Goal: Task Accomplishment & Management: Use online tool/utility

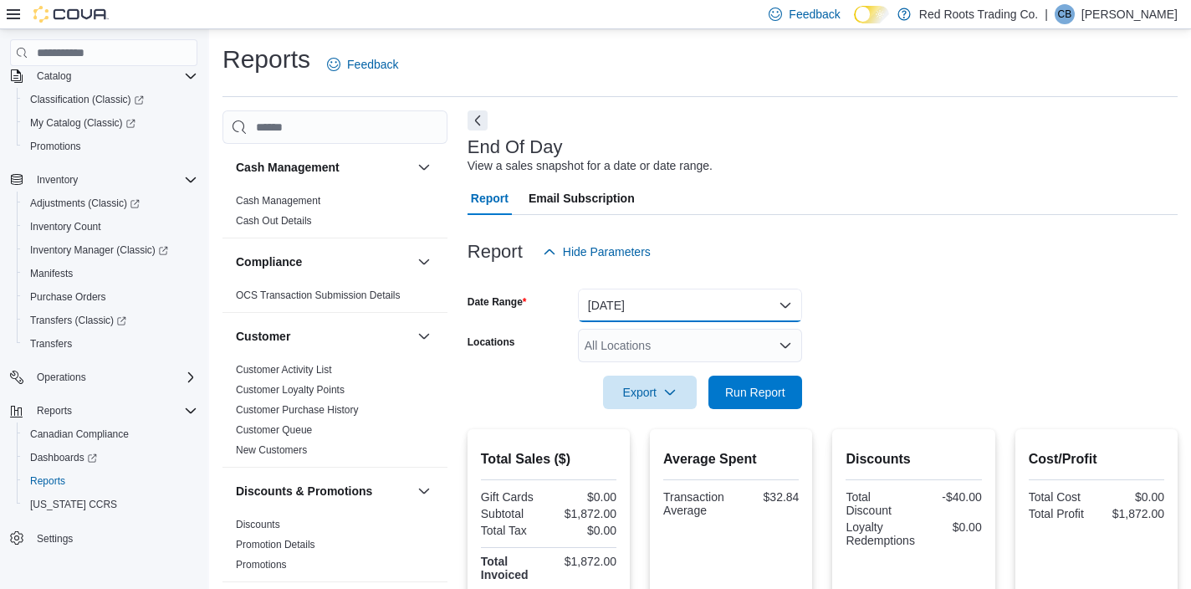
click at [642, 315] on button "[DATE]" at bounding box center [690, 305] width 224 height 33
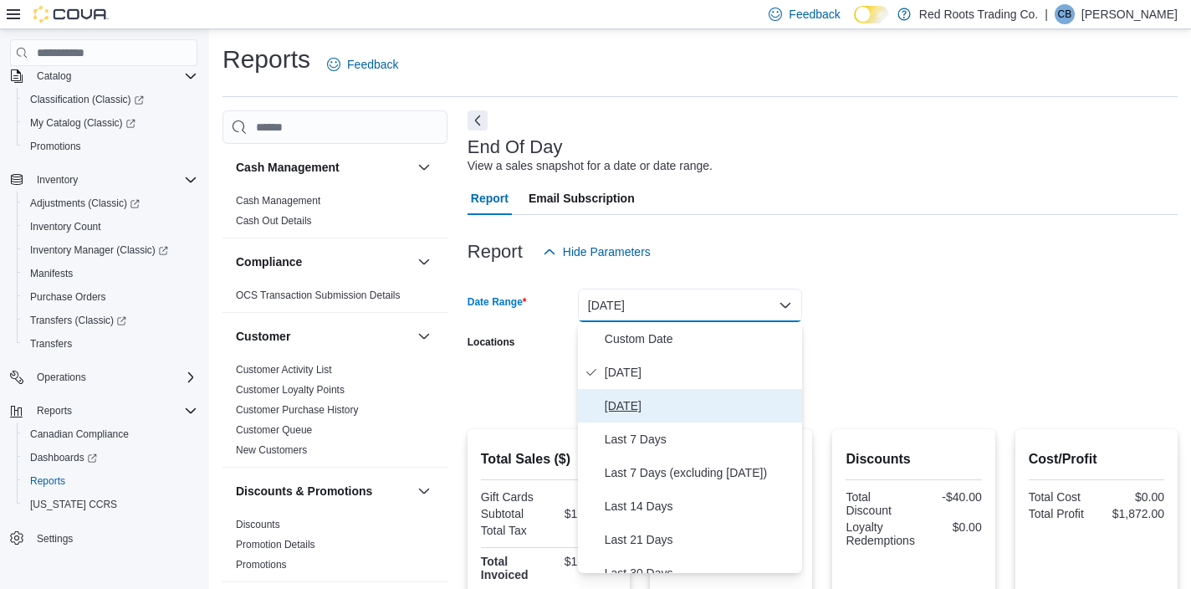
click at [638, 394] on button "[DATE]" at bounding box center [690, 405] width 224 height 33
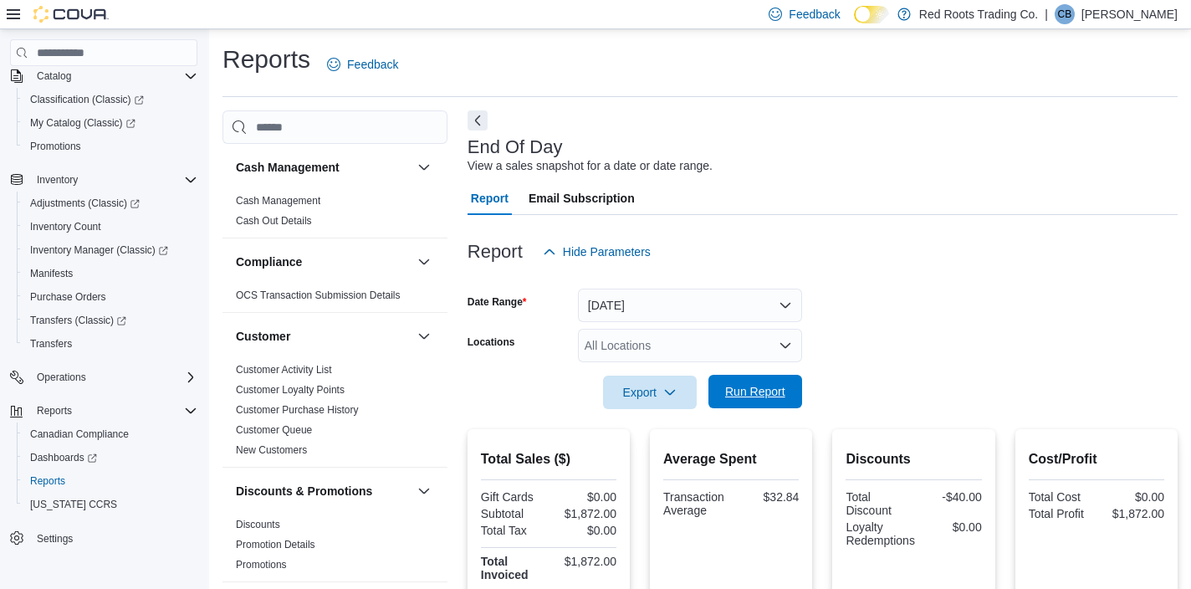
click at [774, 383] on span "Run Report" at bounding box center [756, 391] width 74 height 33
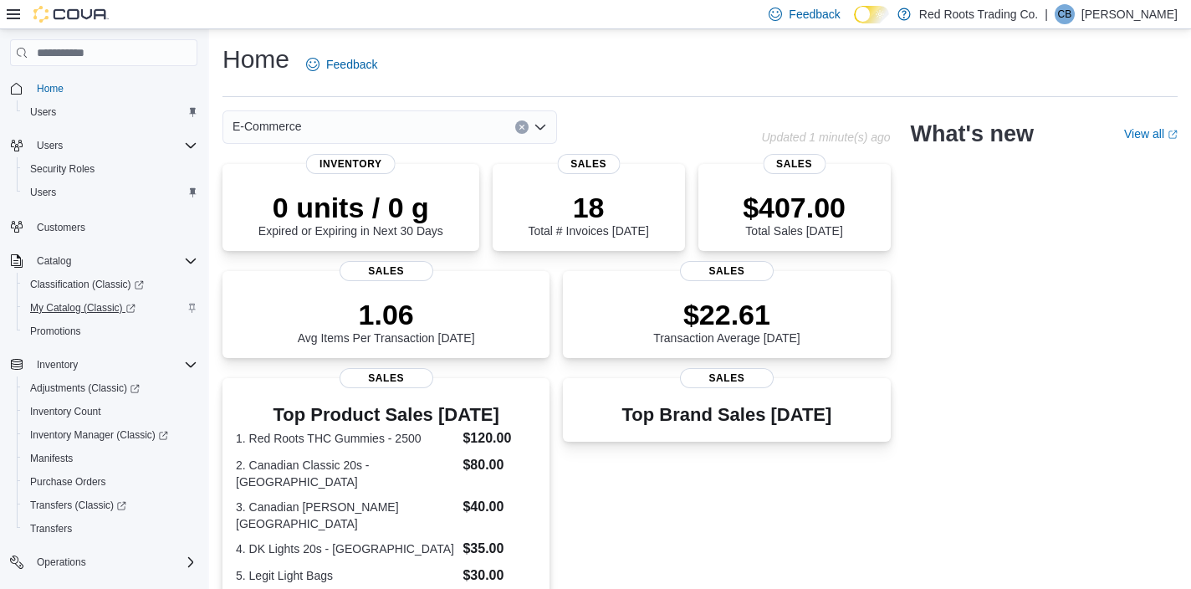
scroll to position [185, 0]
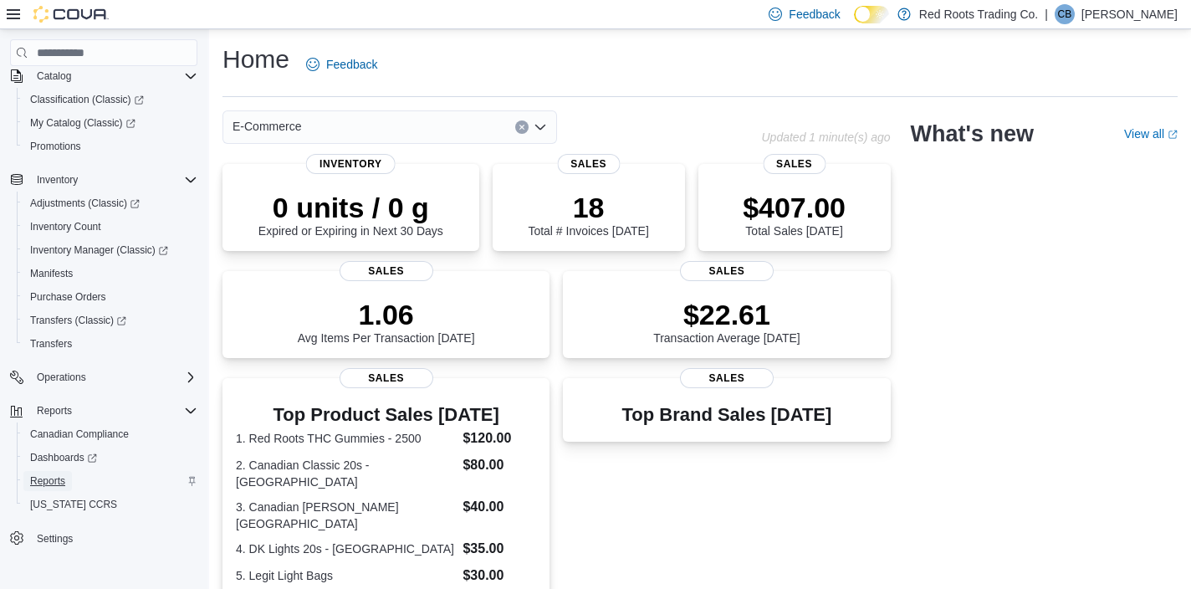
click at [53, 479] on span "Reports" at bounding box center [47, 480] width 35 height 13
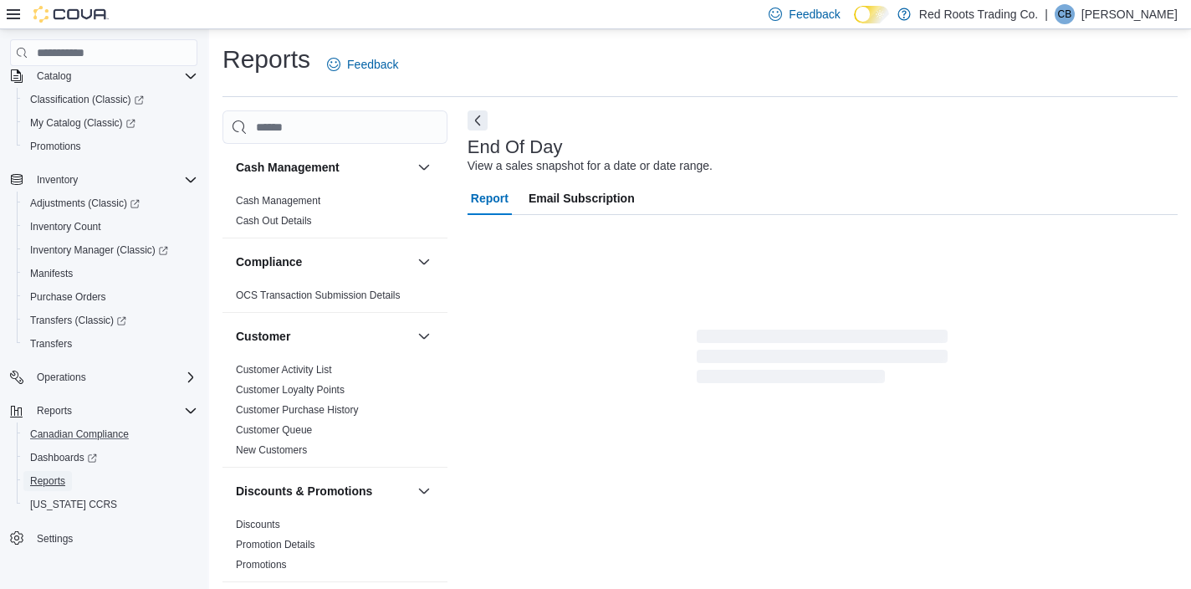
scroll to position [10, 0]
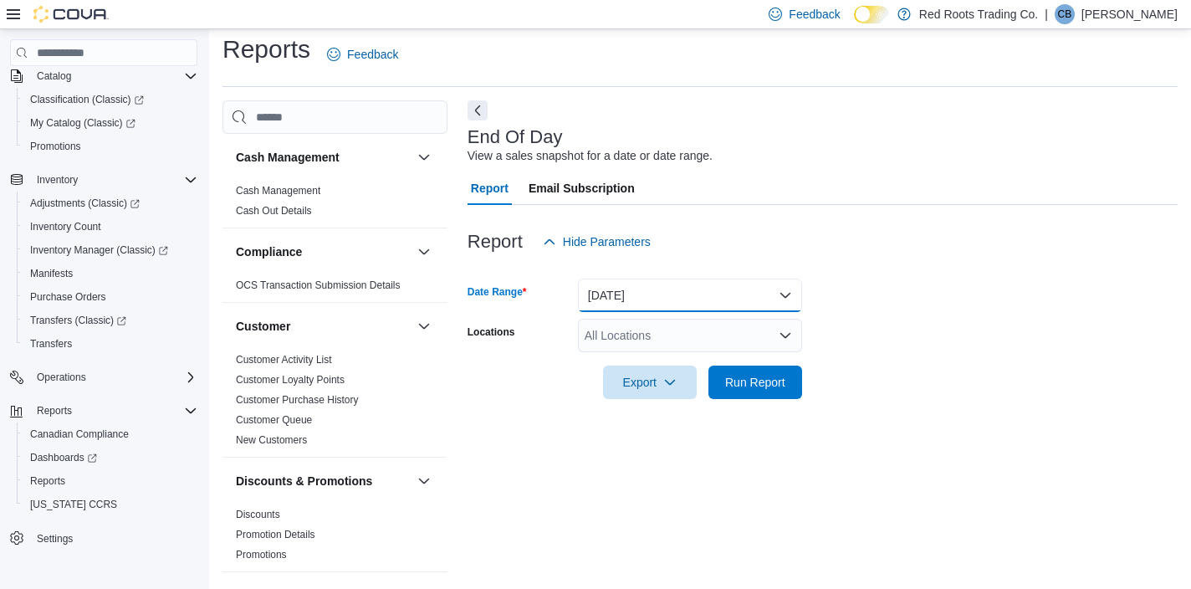
click at [684, 299] on button "[DATE]" at bounding box center [690, 295] width 224 height 33
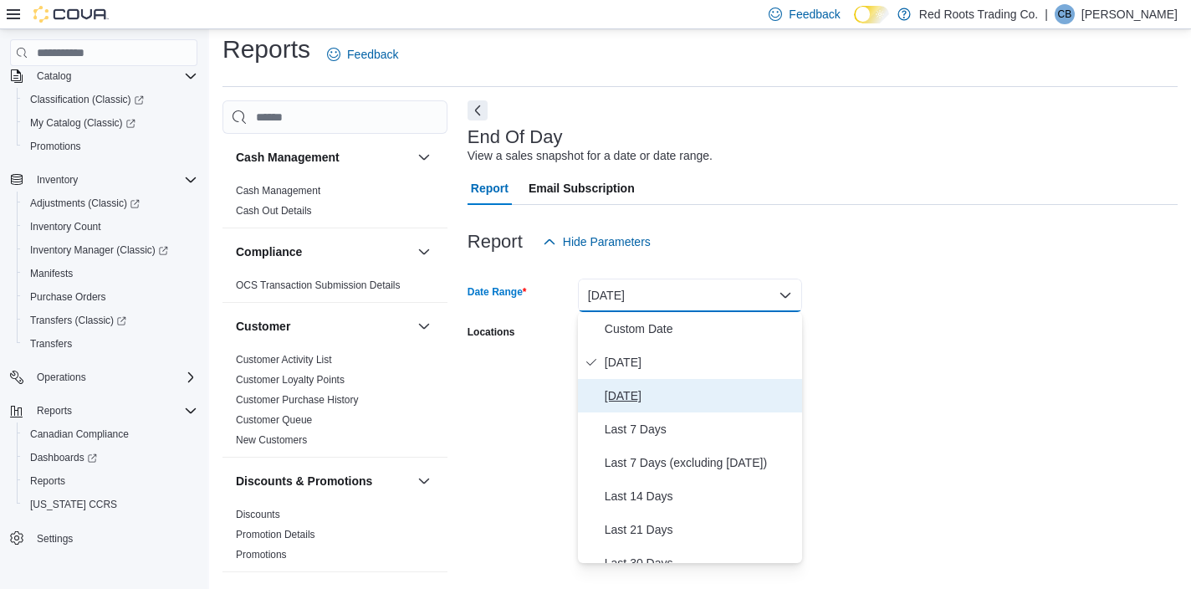
click at [644, 397] on span "[DATE]" at bounding box center [700, 396] width 191 height 20
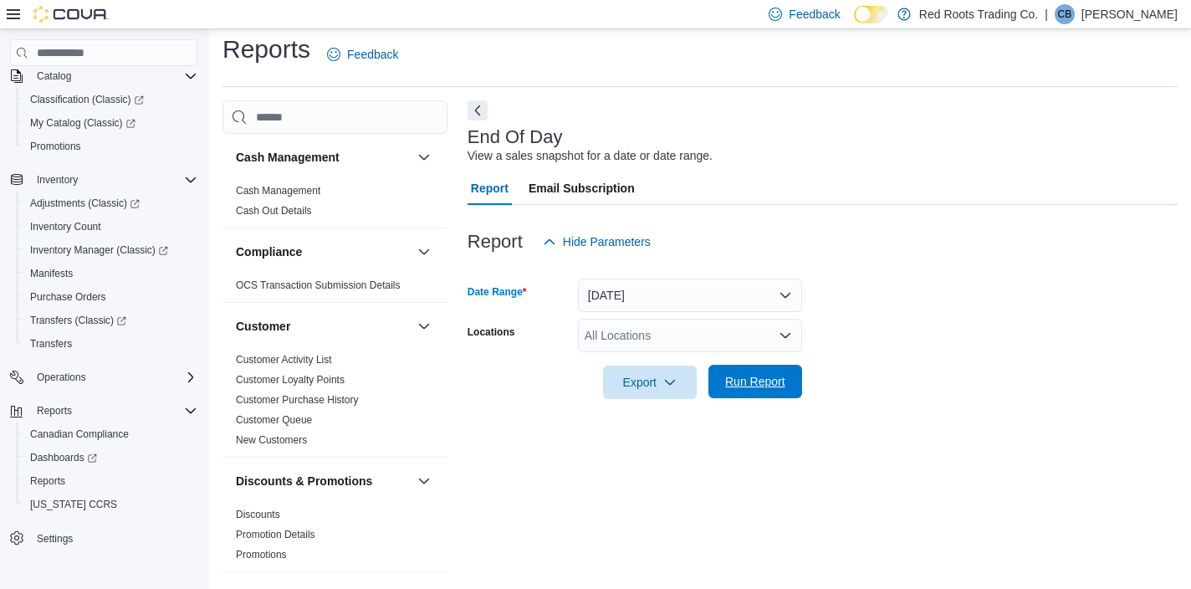
click at [746, 386] on span "Run Report" at bounding box center [755, 381] width 60 height 17
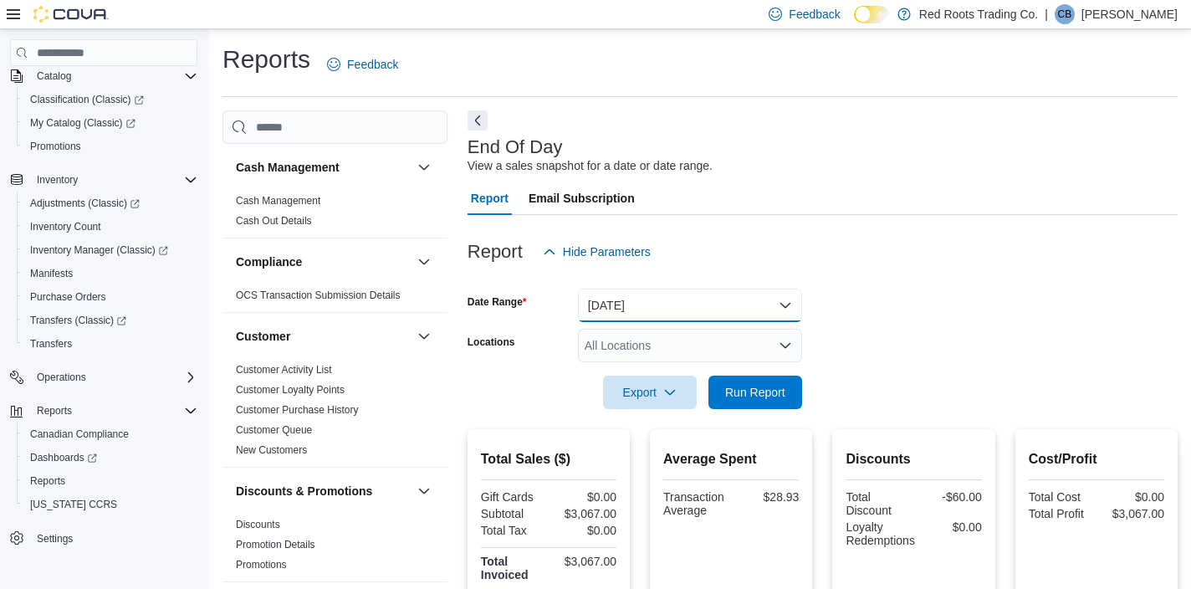
click at [653, 313] on button "[DATE]" at bounding box center [690, 305] width 224 height 33
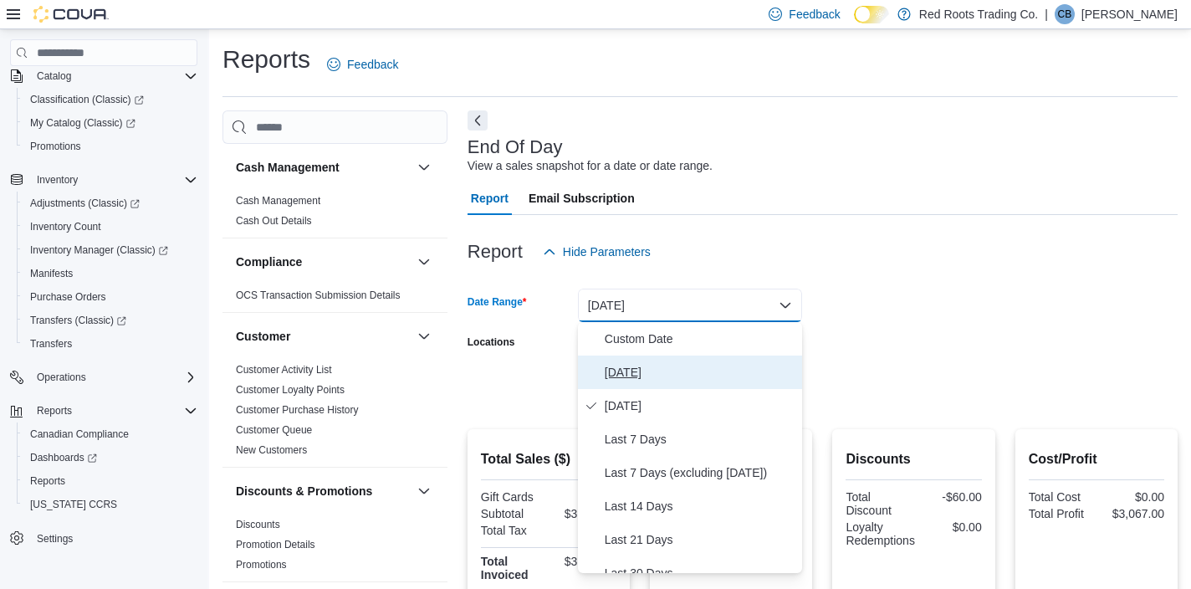
click at [621, 376] on span "[DATE]" at bounding box center [700, 372] width 191 height 20
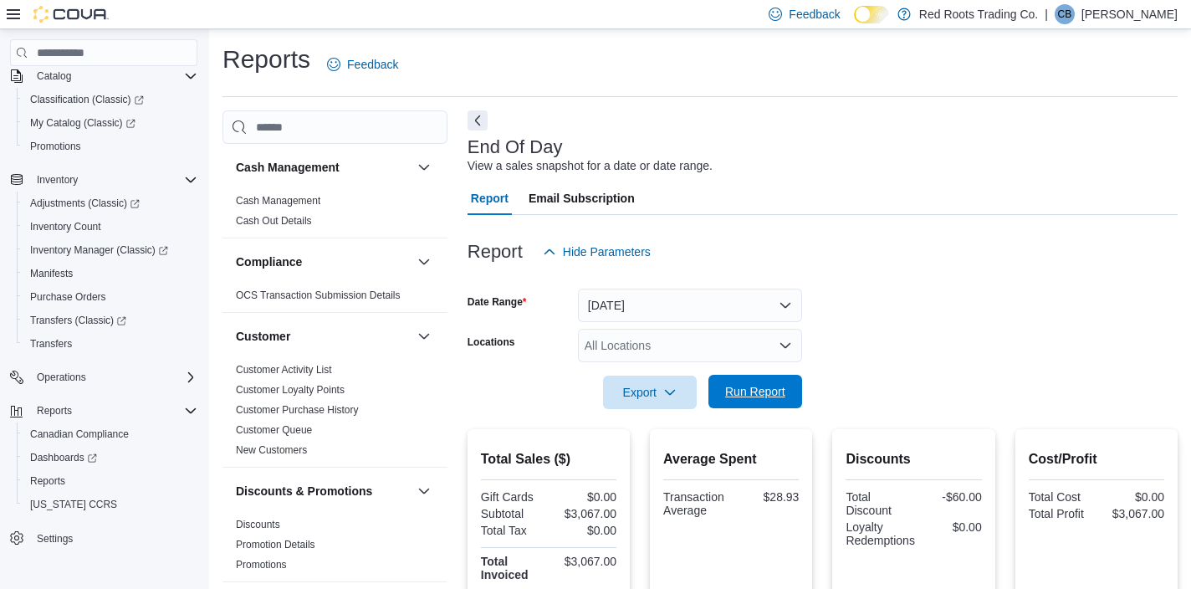
click at [778, 386] on span "Run Report" at bounding box center [755, 391] width 60 height 17
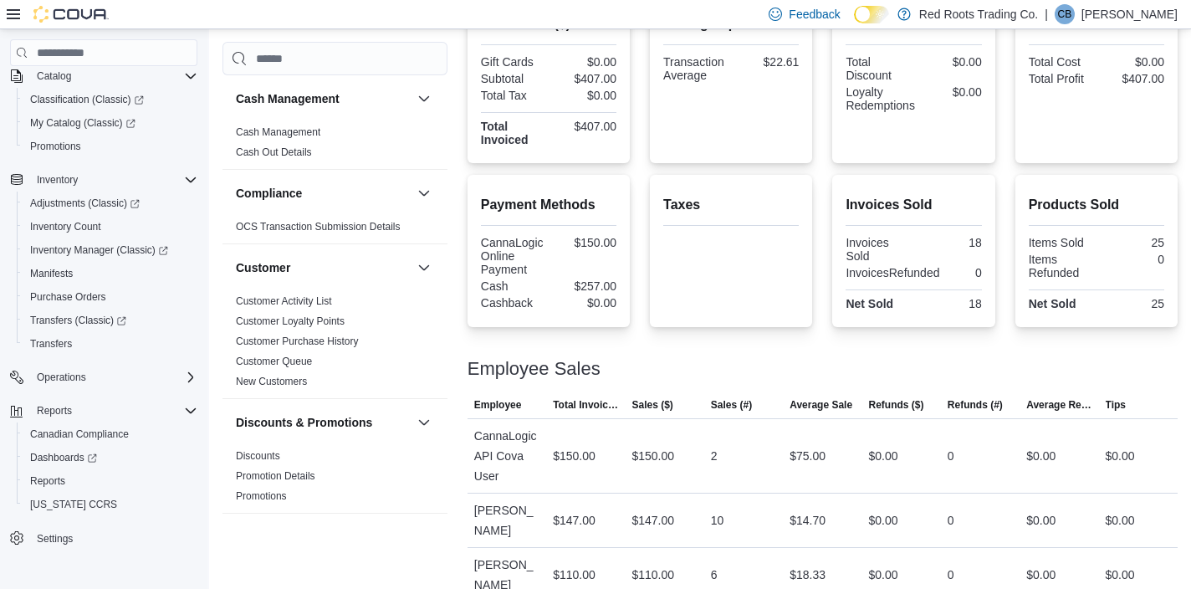
scroll to position [442, 0]
